Goal: Task Accomplishment & Management: Manage account settings

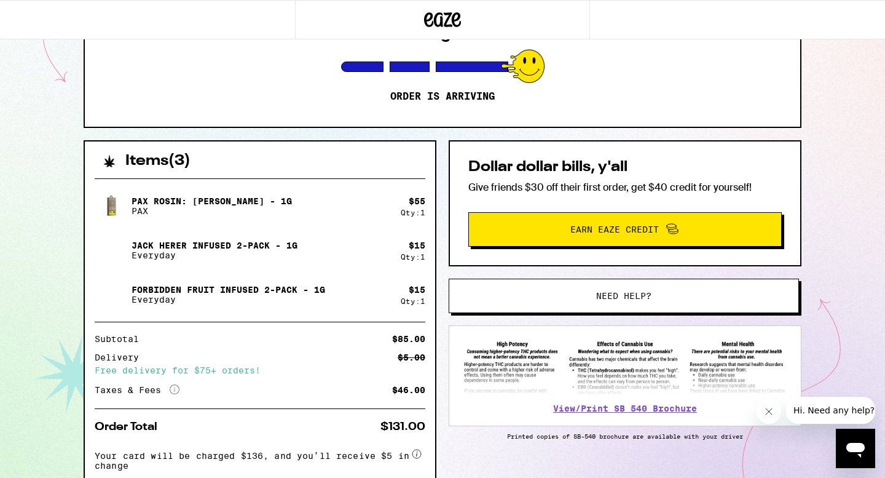
scroll to position [242, 0]
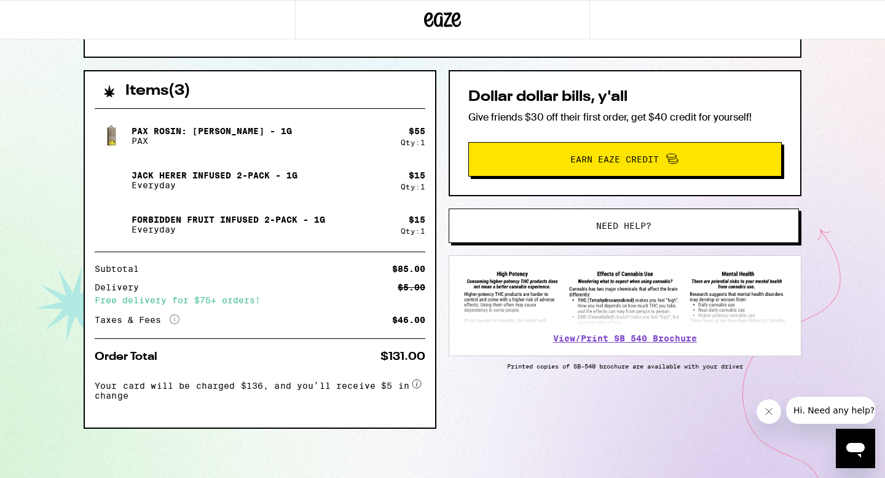
click at [619, 229] on button "Need help?" at bounding box center [624, 225] width 350 height 34
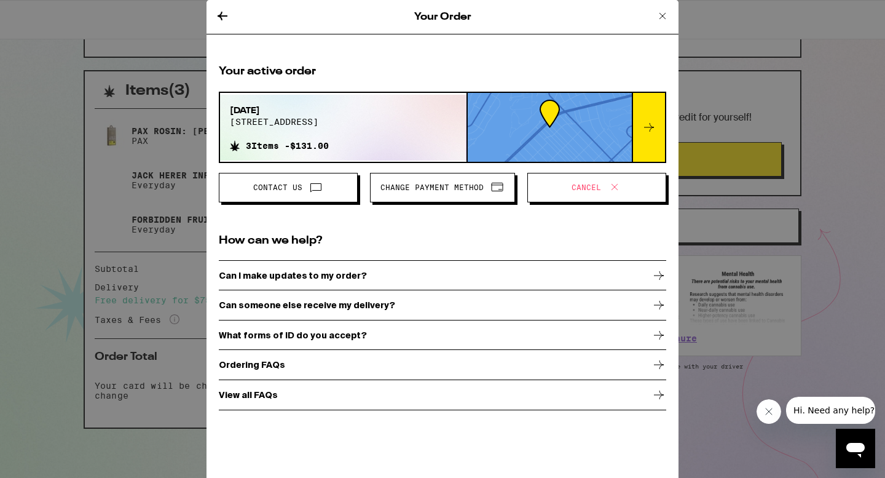
click at [440, 187] on span "Change Payment Method" at bounding box center [431, 187] width 103 height 7
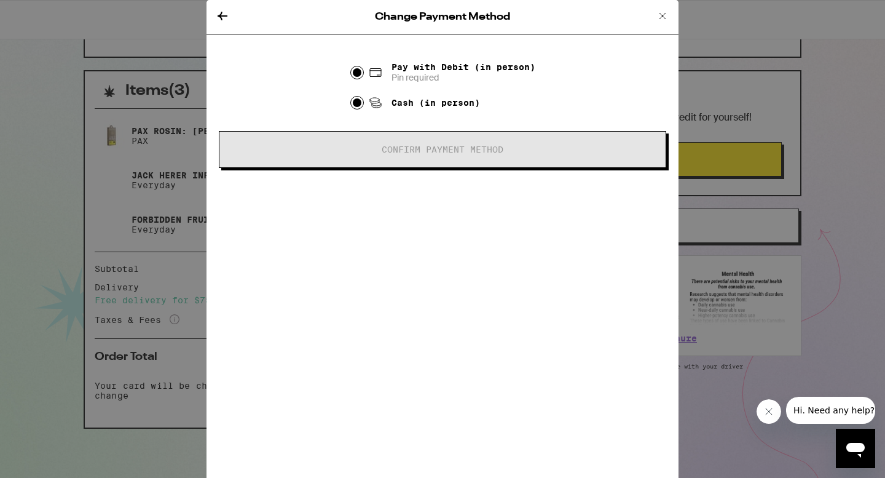
click at [361, 100] on input "Cash (in person)" at bounding box center [357, 102] width 12 height 12
radio input "true"
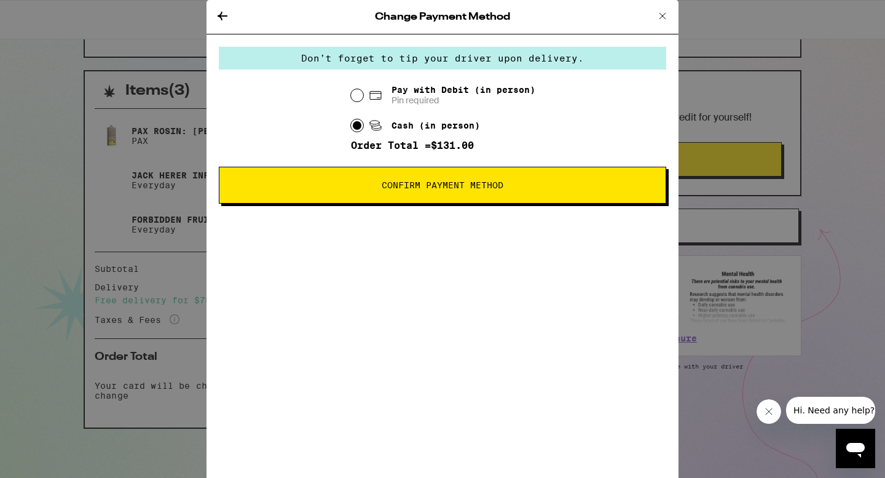
click at [418, 184] on span "Confirm Payment Method" at bounding box center [443, 185] width 122 height 9
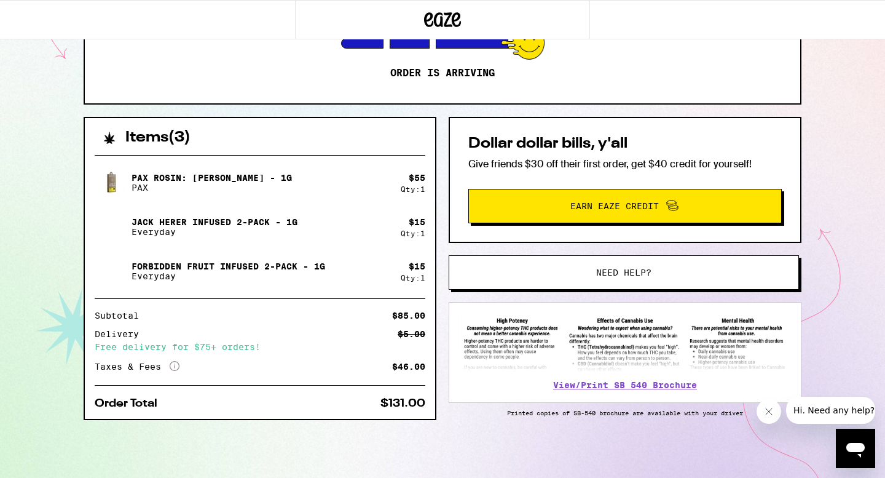
scroll to position [195, 0]
